Goal: Information Seeking & Learning: Find specific fact

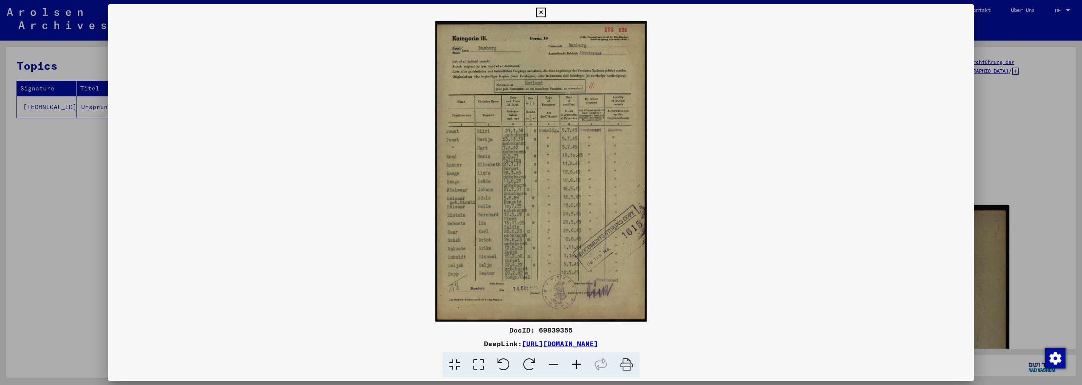
click at [577, 362] on icon at bounding box center [576, 365] width 23 height 26
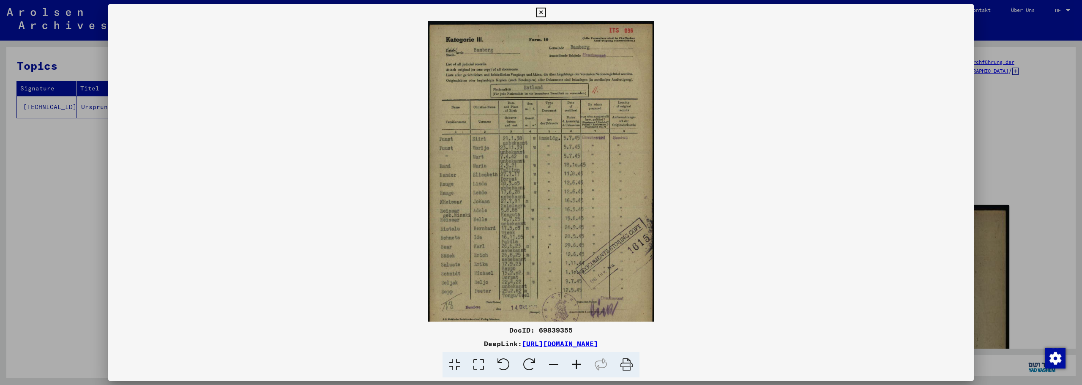
click at [577, 362] on icon at bounding box center [576, 365] width 23 height 26
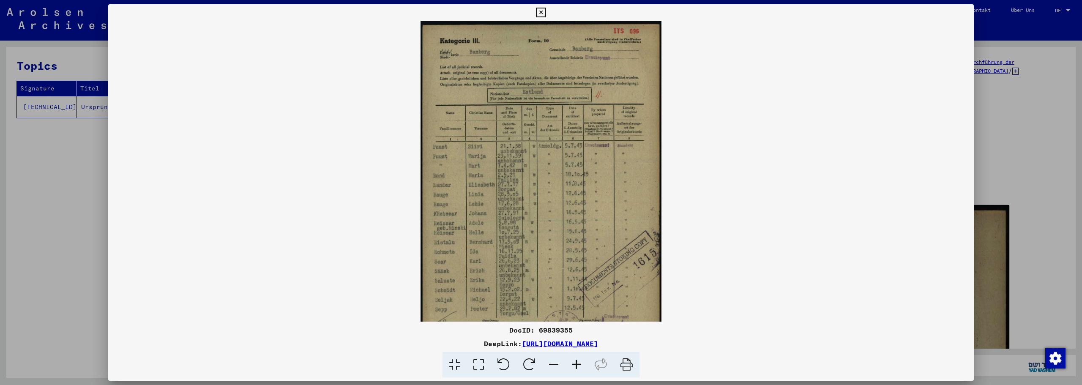
click at [577, 362] on icon at bounding box center [576, 365] width 23 height 26
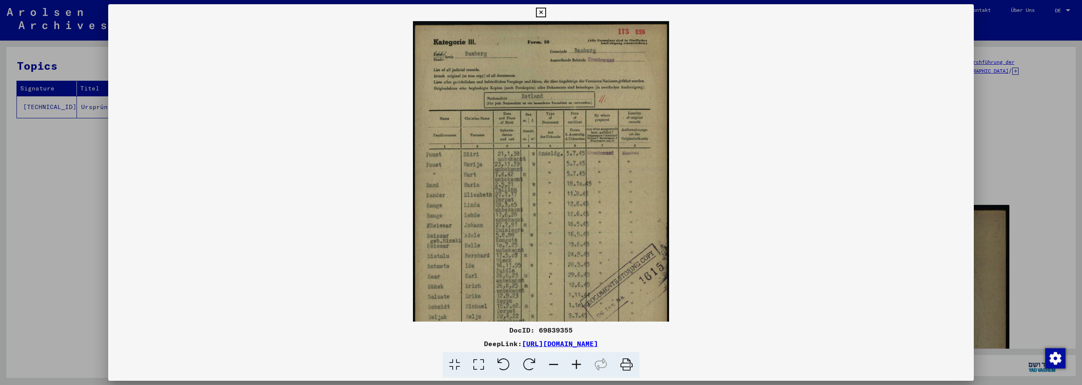
click at [577, 362] on icon at bounding box center [576, 365] width 23 height 26
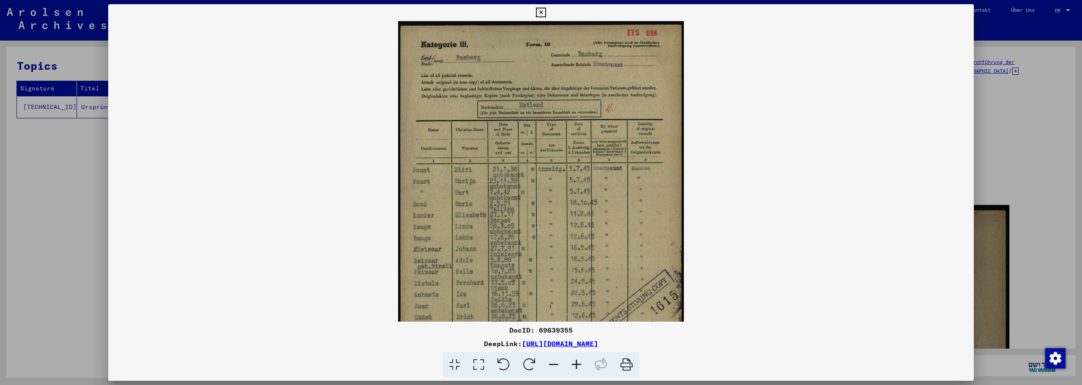
click at [577, 362] on icon at bounding box center [576, 365] width 23 height 26
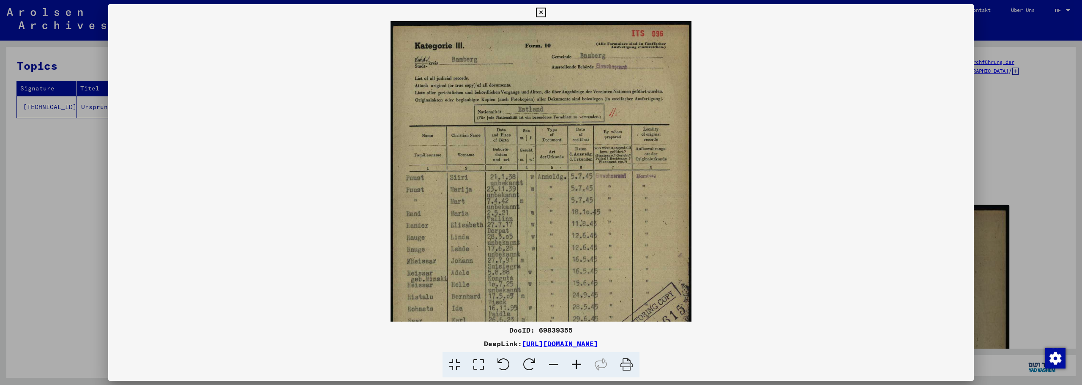
click at [577, 362] on icon at bounding box center [576, 365] width 23 height 26
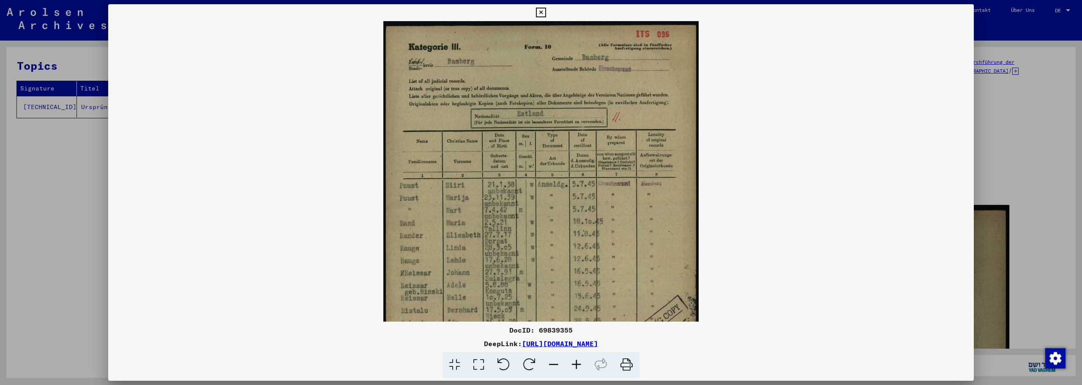
click at [577, 362] on icon at bounding box center [576, 365] width 23 height 26
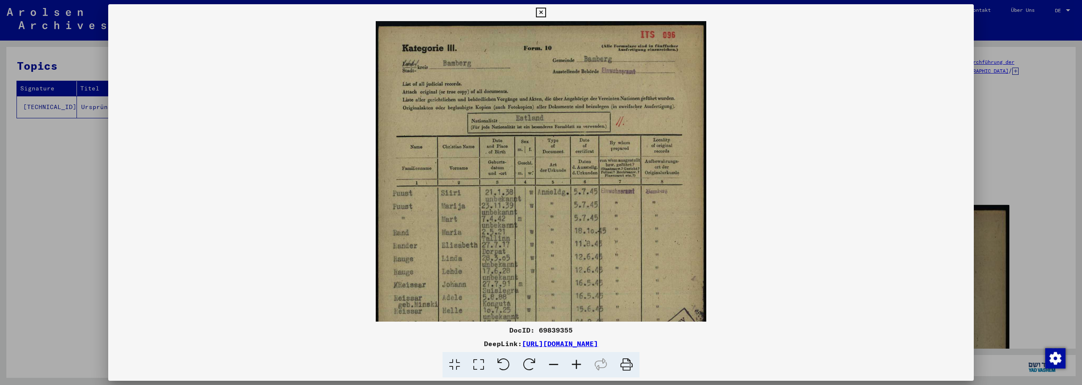
click at [544, 8] on icon at bounding box center [541, 13] width 10 height 10
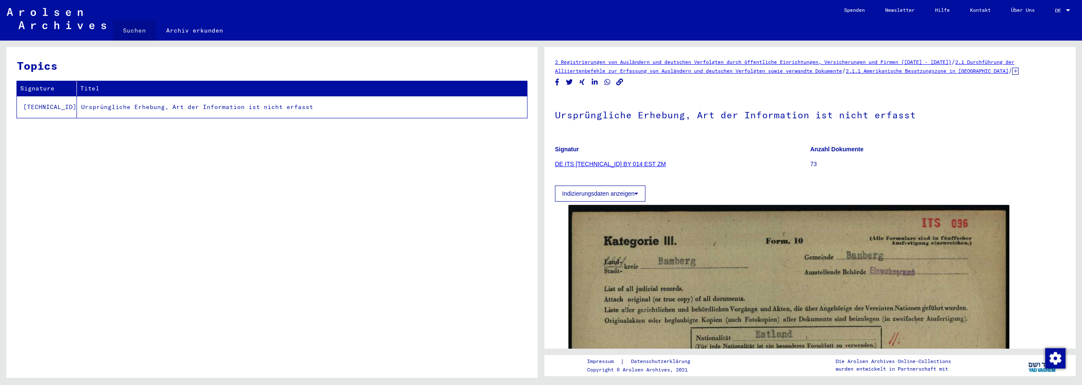
click at [139, 34] on link "Suchen" at bounding box center [134, 30] width 43 height 20
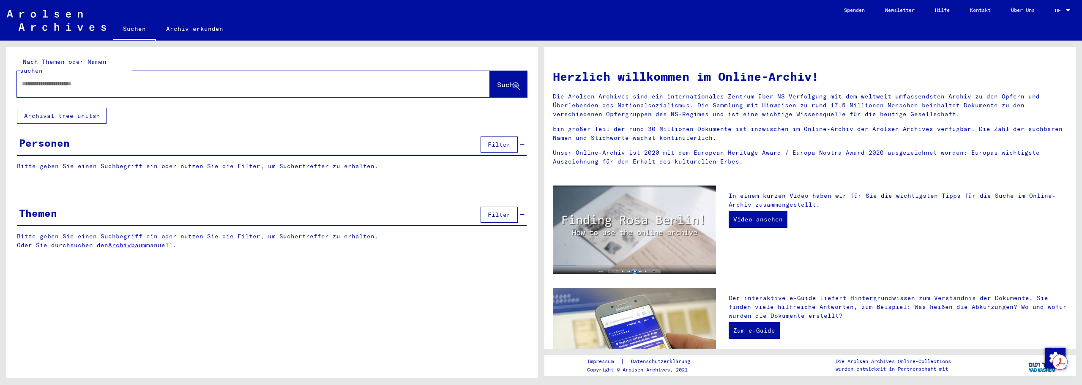
click at [155, 79] on input "text" at bounding box center [243, 83] width 443 height 9
type input "**********"
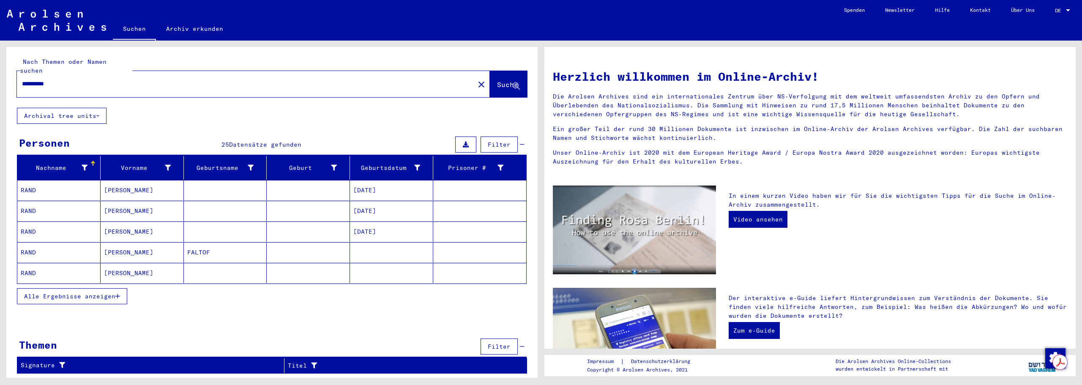
click at [112, 206] on mat-cell "[PERSON_NAME]" at bounding box center [142, 211] width 83 height 20
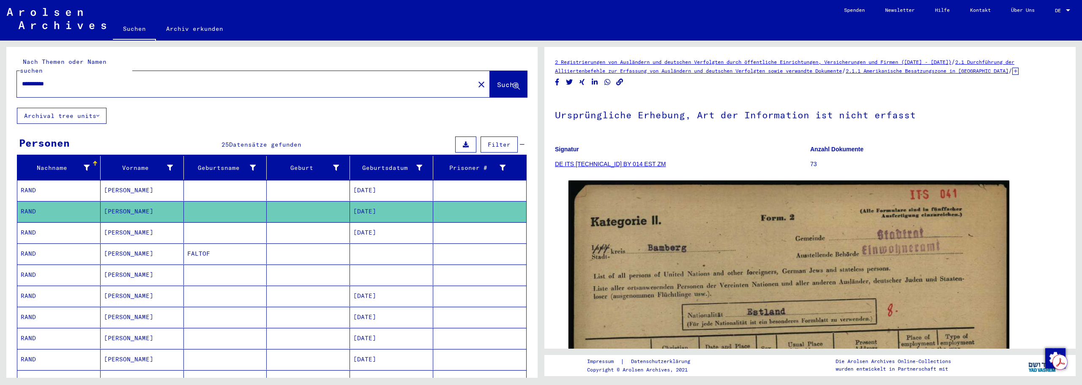
click at [304, 229] on mat-cell at bounding box center [308, 232] width 83 height 21
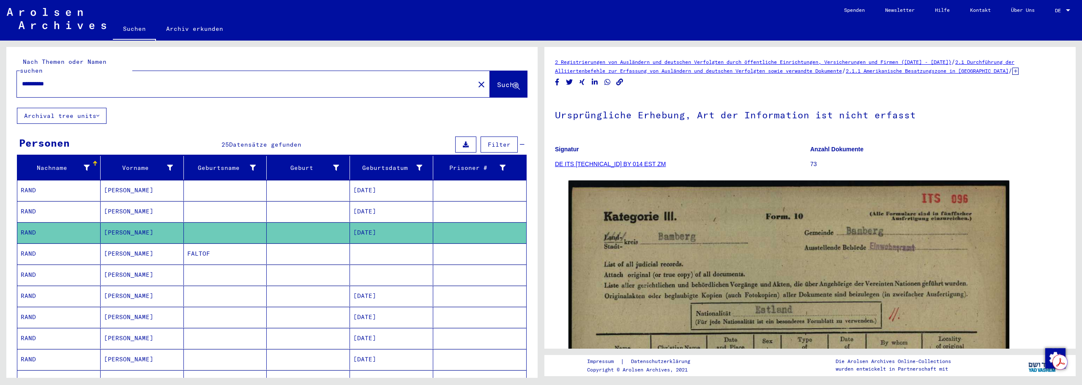
click at [294, 248] on mat-cell at bounding box center [308, 253] width 83 height 21
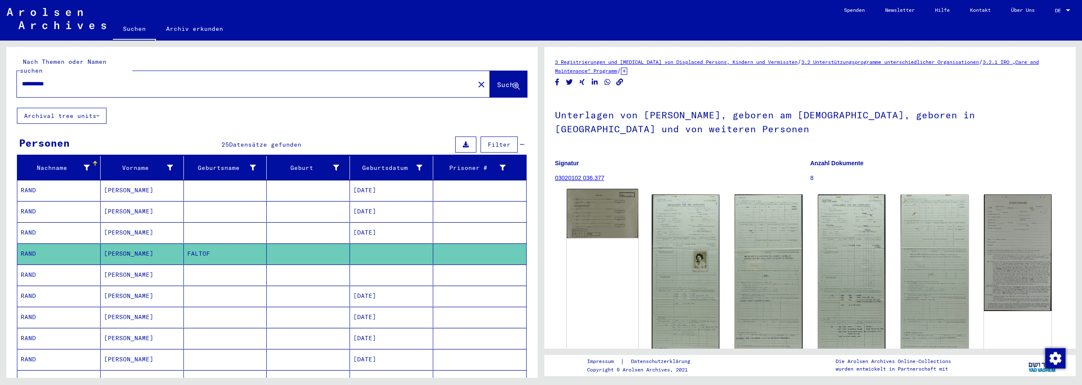
click at [605, 215] on img at bounding box center [602, 213] width 71 height 49
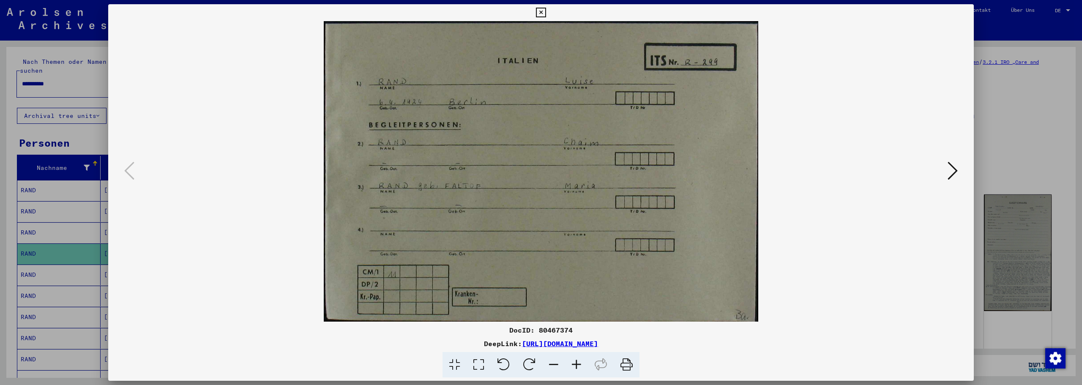
click at [543, 9] on icon at bounding box center [541, 13] width 10 height 10
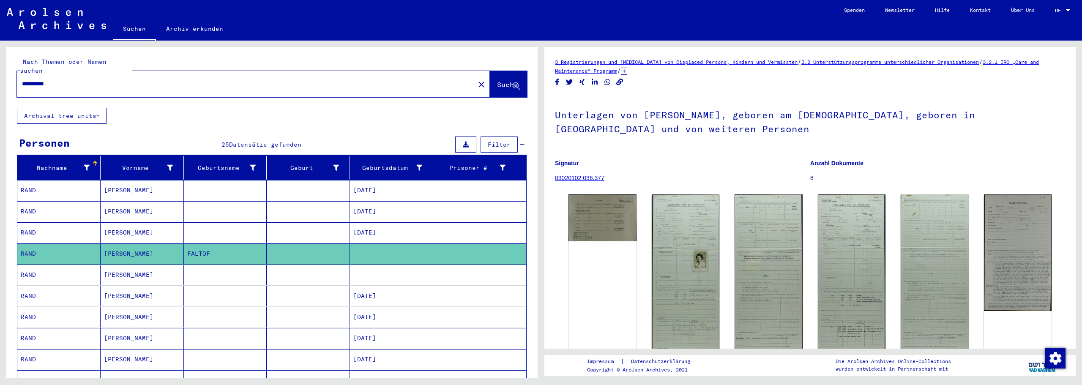
click at [368, 286] on mat-cell "[DATE]" at bounding box center [391, 296] width 83 height 21
